Goal: Task Accomplishment & Management: Use online tool/utility

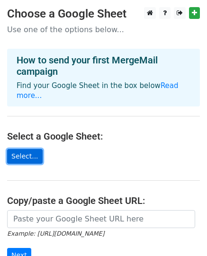
click at [19, 157] on link "Select..." at bounding box center [25, 156] width 36 height 15
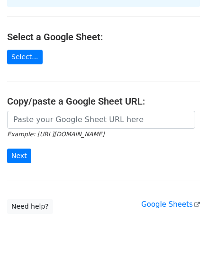
scroll to position [131, 0]
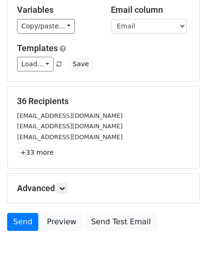
scroll to position [95, 0]
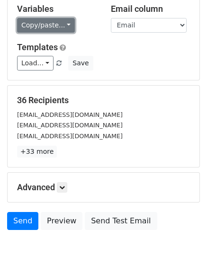
click at [65, 23] on link "Copy/paste..." at bounding box center [46, 25] width 58 height 15
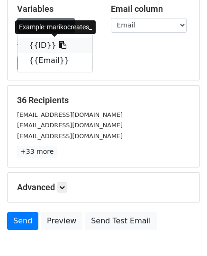
click at [42, 46] on link "{{ID}}" at bounding box center [55, 45] width 75 height 15
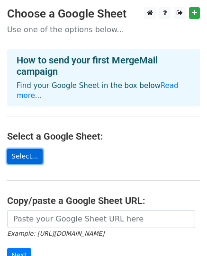
click at [29, 152] on link "Select..." at bounding box center [25, 156] width 36 height 15
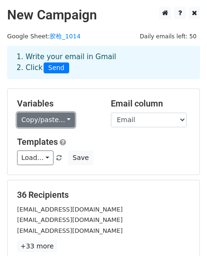
click at [61, 115] on link "Copy/paste..." at bounding box center [46, 120] width 58 height 15
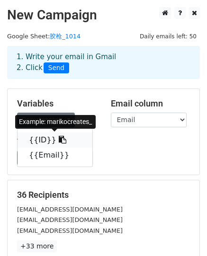
click at [57, 134] on link "{{ID}}" at bounding box center [55, 140] width 75 height 15
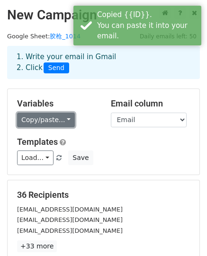
click at [66, 116] on link "Copy/paste..." at bounding box center [46, 120] width 58 height 15
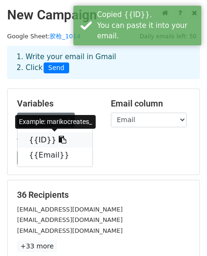
click at [34, 141] on link "{{ID}}" at bounding box center [55, 140] width 75 height 15
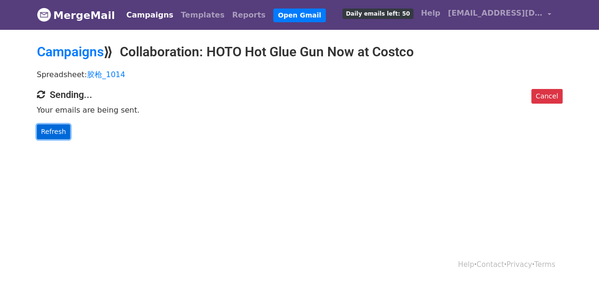
click at [54, 130] on link "Refresh" at bounding box center [54, 132] width 34 height 15
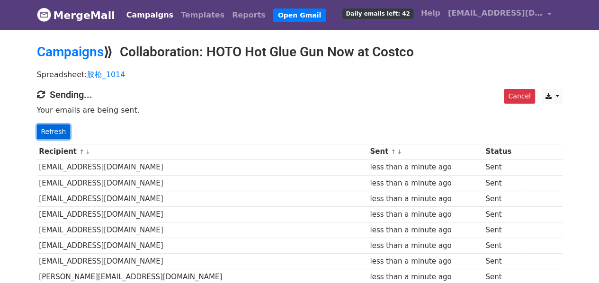
drag, startPoint x: 0, startPoint y: 0, endPoint x: 54, endPoint y: 130, distance: 140.9
click at [54, 130] on link "Refresh" at bounding box center [54, 132] width 34 height 15
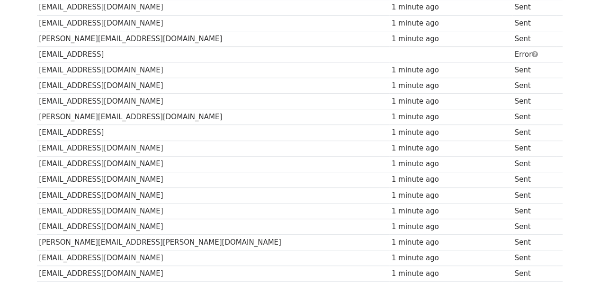
scroll to position [190, 0]
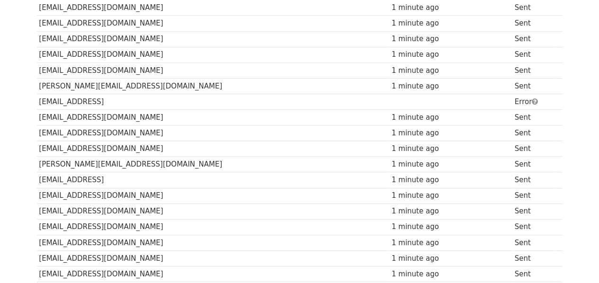
click at [114, 95] on td "[EMAIL_ADDRESS]" at bounding box center [213, 102] width 353 height 16
click at [532, 98] on span at bounding box center [535, 101] width 6 height 7
